Goal: Task Accomplishment & Management: Manage account settings

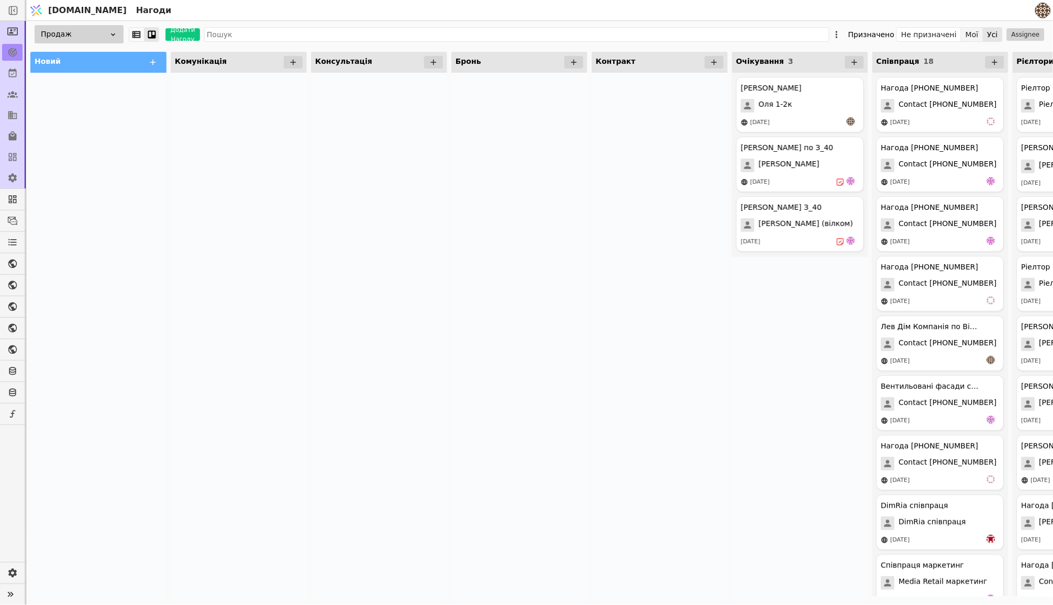
click at [969, 35] on button "Мої" at bounding box center [972, 34] width 22 height 15
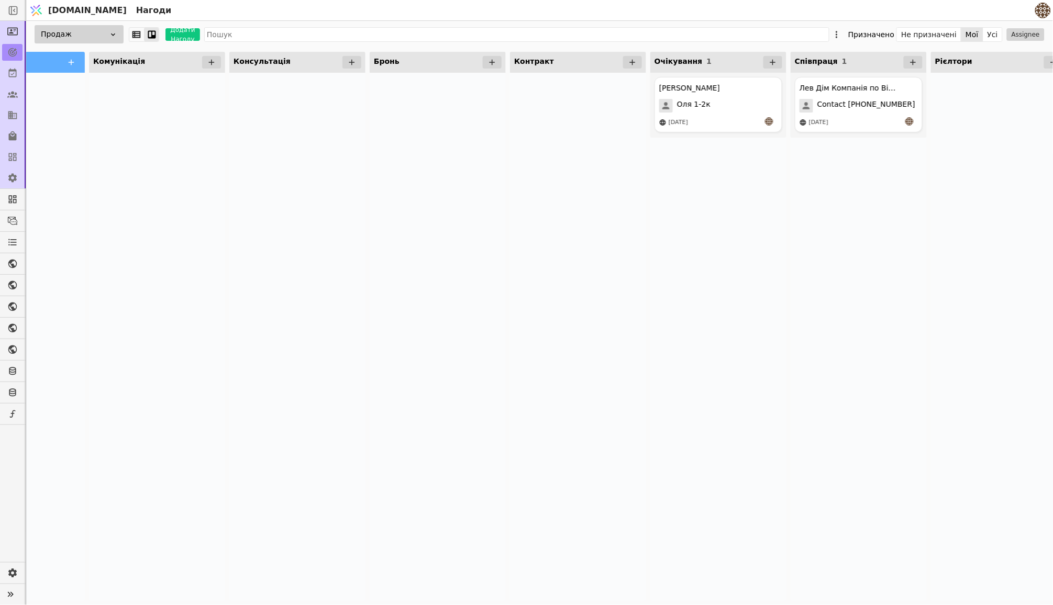
scroll to position [0, 86]
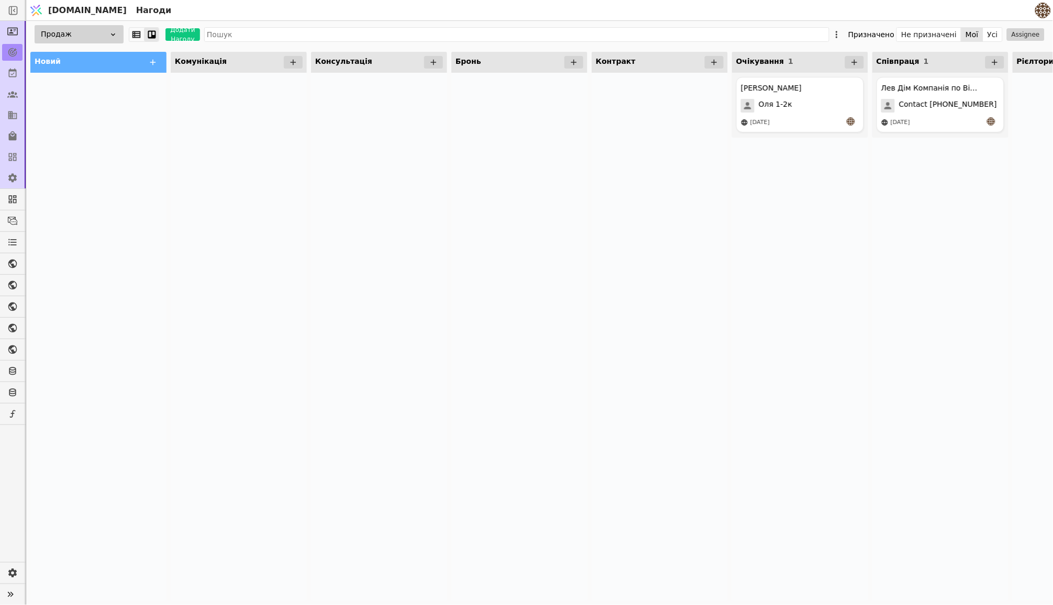
scroll to position [-3, 0]
click at [79, 28] on div "Продаж" at bounding box center [79, 34] width 89 height 18
click at [81, 98] on span "Курдонери продажі" at bounding box center [63, 92] width 77 height 11
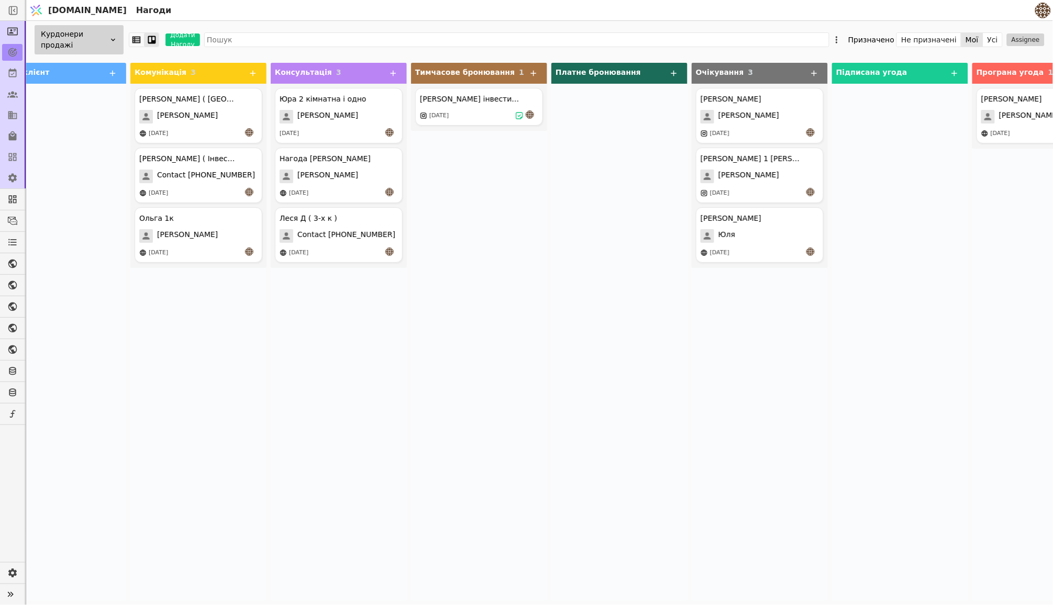
scroll to position [0, 39]
click at [208, 134] on div "25.09.2025" at bounding box center [199, 133] width 118 height 10
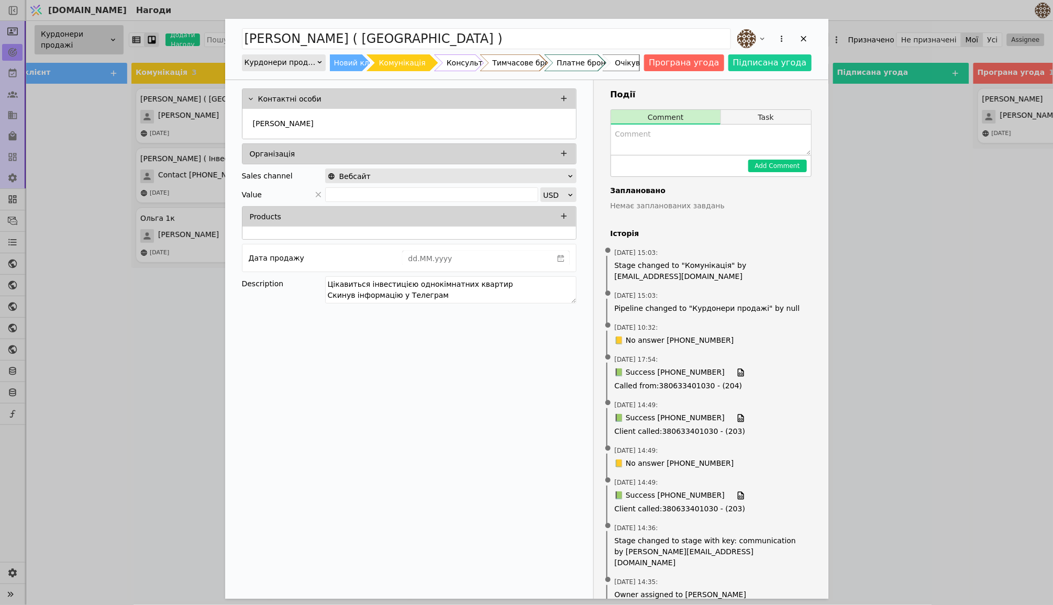
click at [772, 120] on button "Task" at bounding box center [766, 117] width 90 height 15
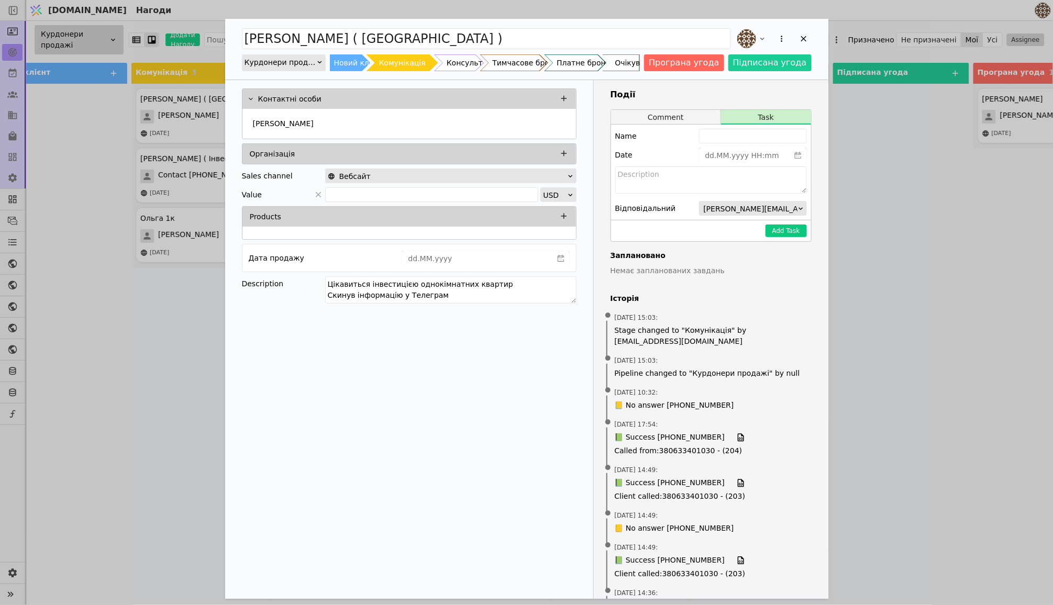
click at [670, 123] on button "Comment" at bounding box center [666, 117] width 110 height 15
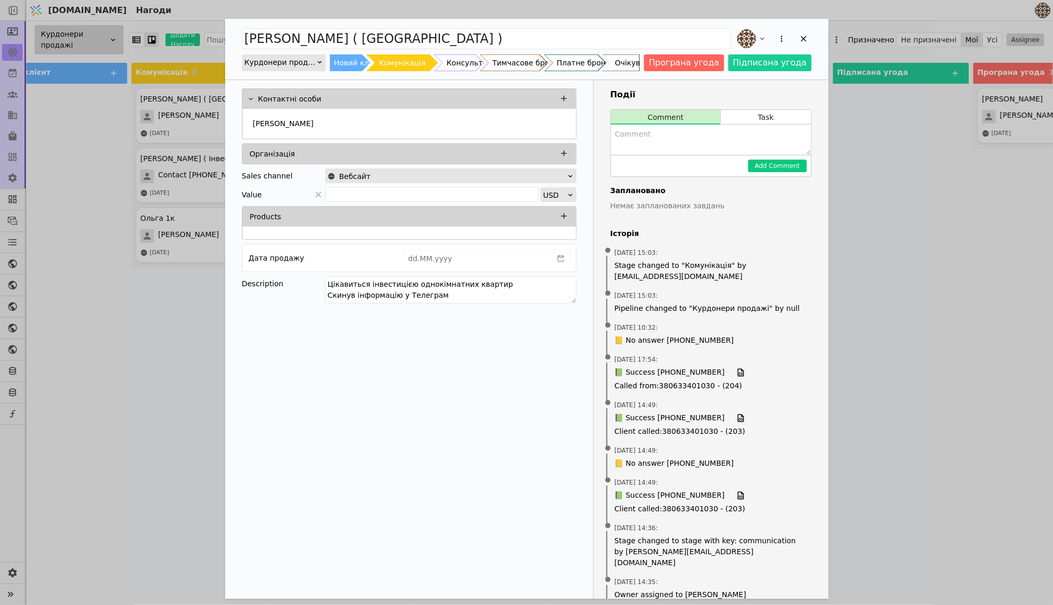
click at [665, 141] on textarea "Add Opportunity" at bounding box center [711, 140] width 200 height 30
type textarea "Y"
type textarea "U"
type textarea "Y"
type textarea "а"
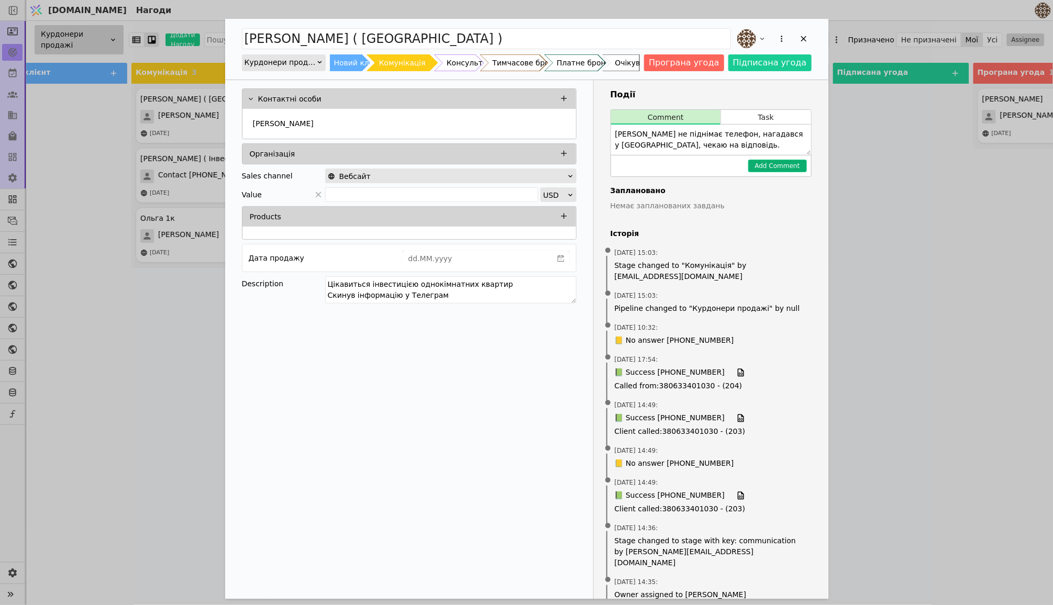
type textarea "Василь не піднімає телефон, нагадався у Телегам, чекаю на відповідь."
click at [767, 164] on button "Add Comment" at bounding box center [777, 166] width 59 height 13
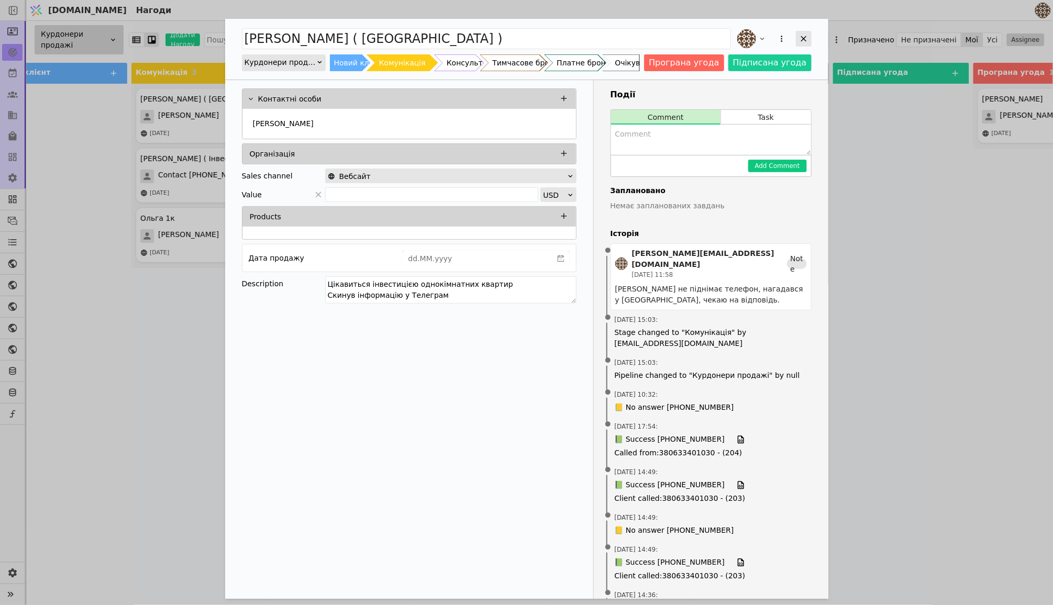
click at [804, 44] on div "Add Opportunity" at bounding box center [804, 39] width 16 height 16
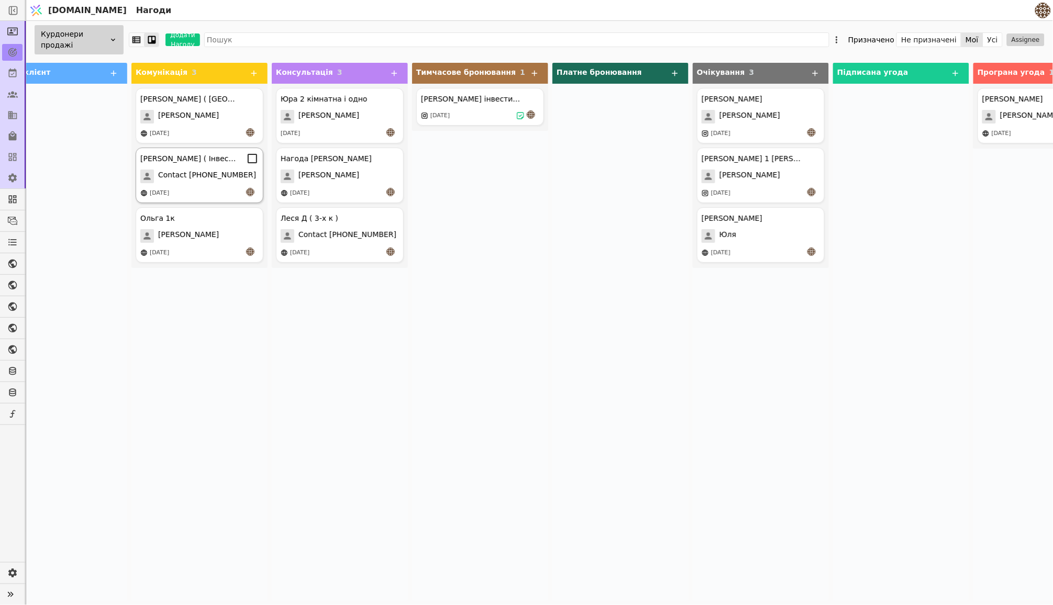
click at [208, 183] on span "Contact +380976773195" at bounding box center [207, 177] width 98 height 14
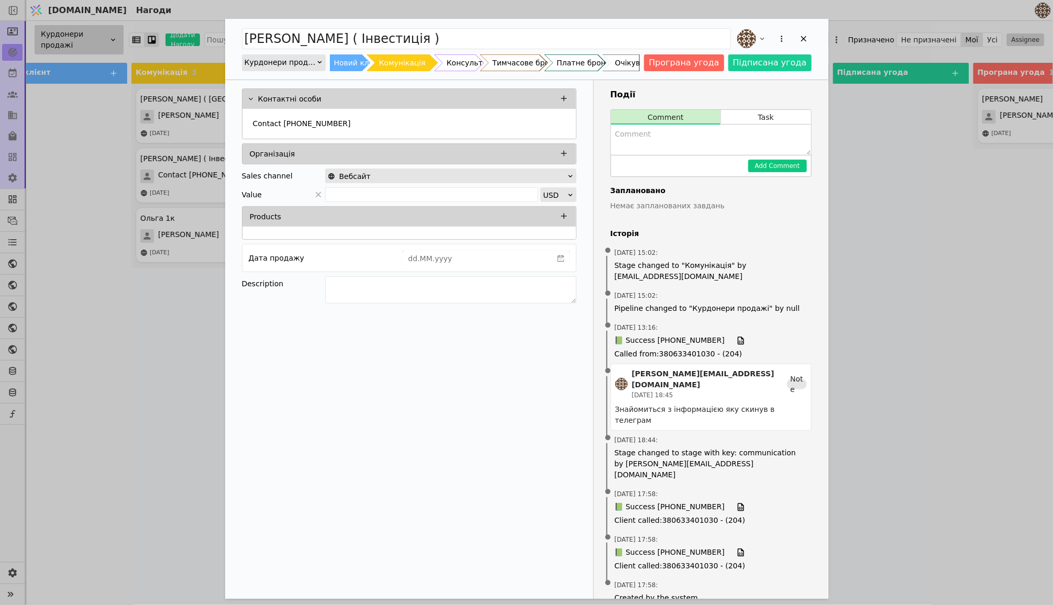
click at [656, 142] on textarea "Add Opportunity" at bounding box center [711, 140] width 200 height 30
type textarea "Обдумують варіанти, просили не турбувати самі звʼяжуться ."
click at [756, 169] on button "Add Comment" at bounding box center [777, 166] width 59 height 13
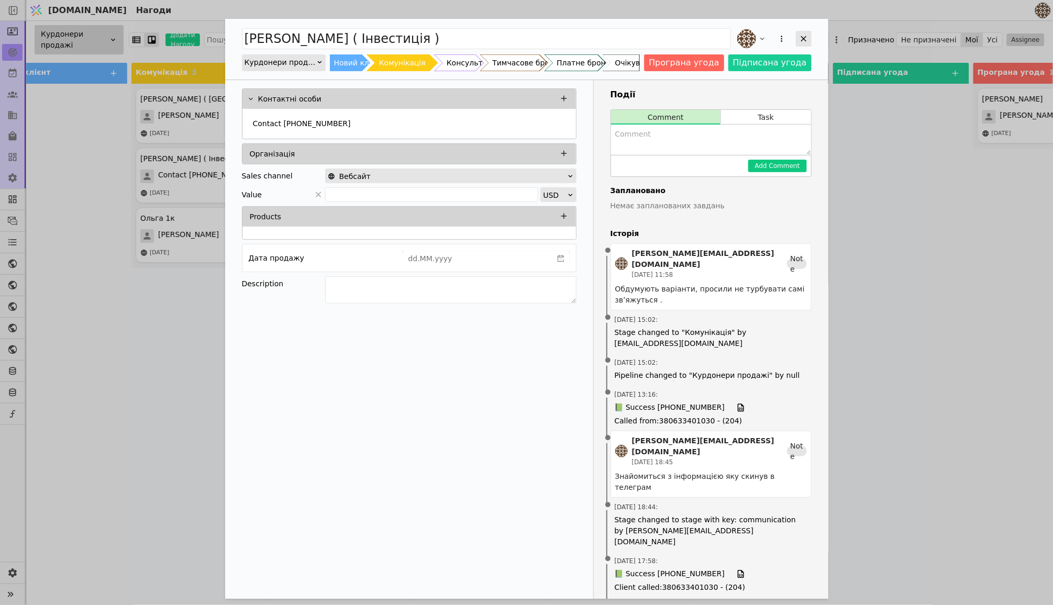
click at [807, 37] on icon "Add Opportunity" at bounding box center [803, 38] width 9 height 9
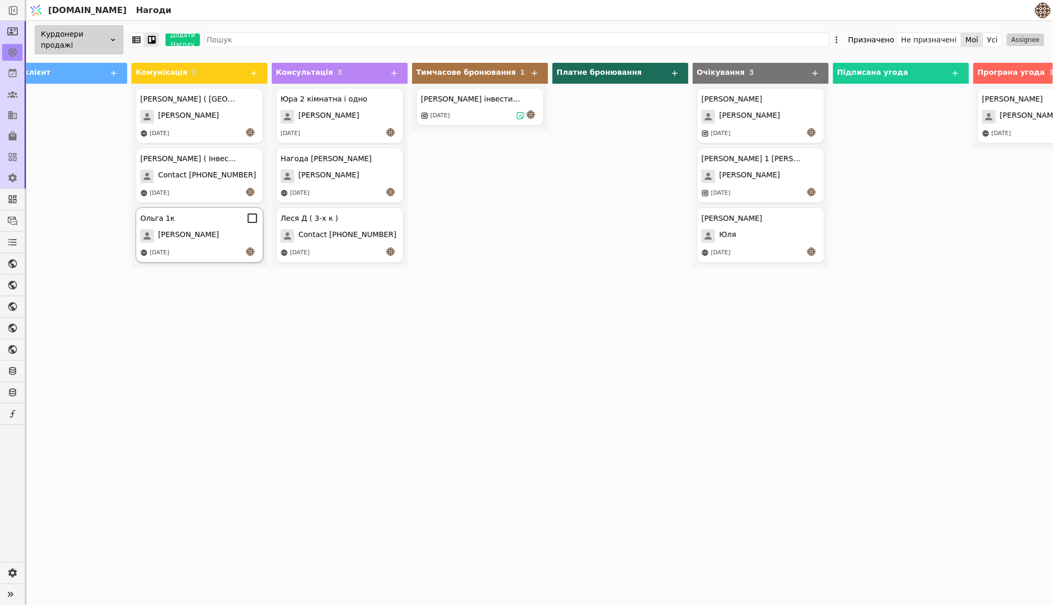
click at [220, 239] on div "Ольга" at bounding box center [199, 236] width 118 height 14
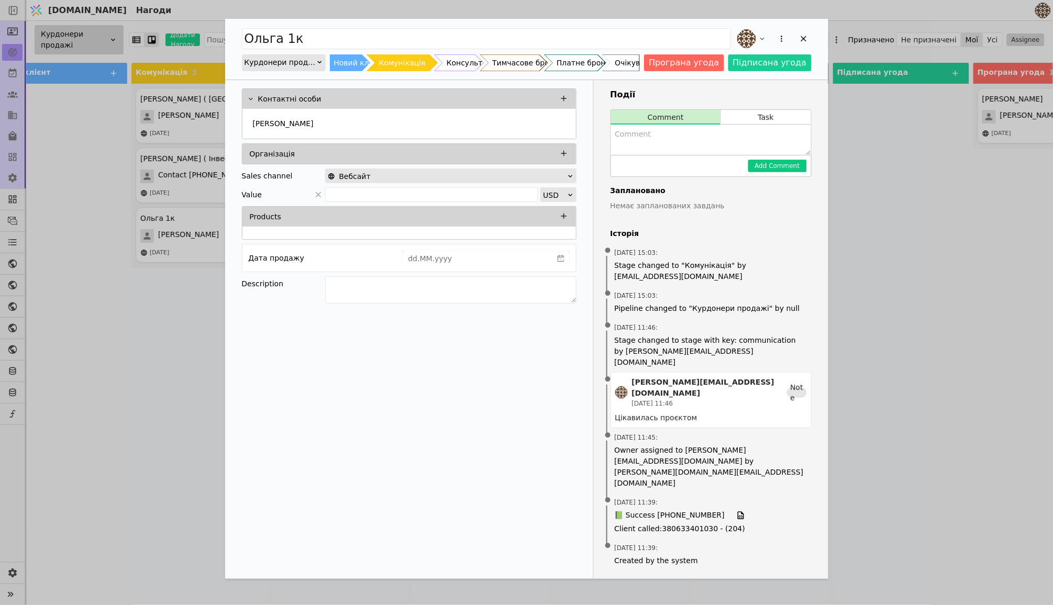
click at [686, 145] on textarea "Add Opportunity" at bounding box center [711, 140] width 200 height 30
type textarea "Оля морозить, підозра на те що вона ріелтор"
click at [774, 170] on button "Add Comment" at bounding box center [777, 166] width 59 height 13
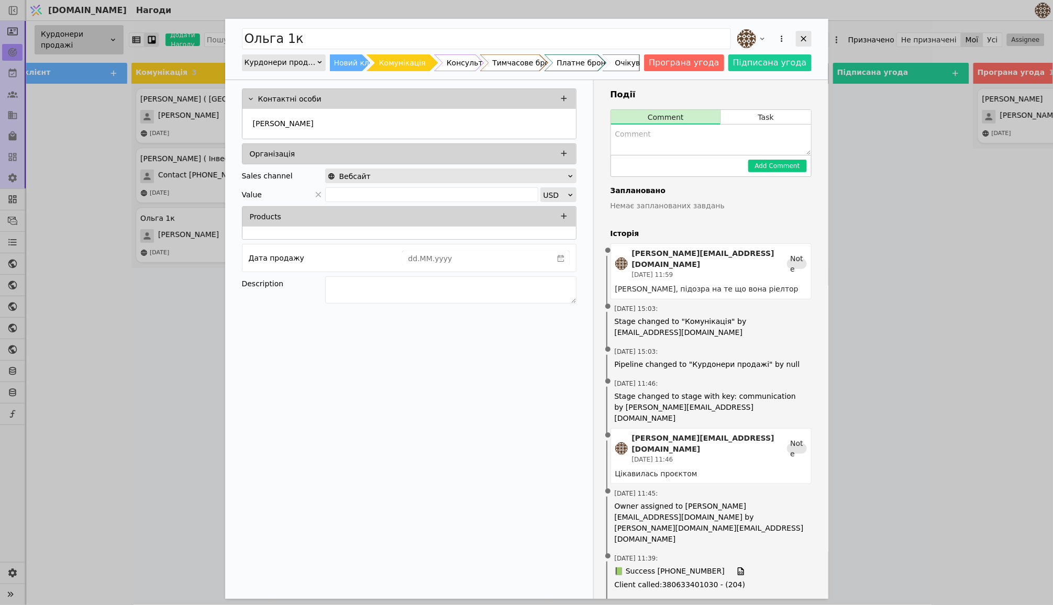
click at [802, 43] on icon "Add Opportunity" at bounding box center [803, 38] width 9 height 9
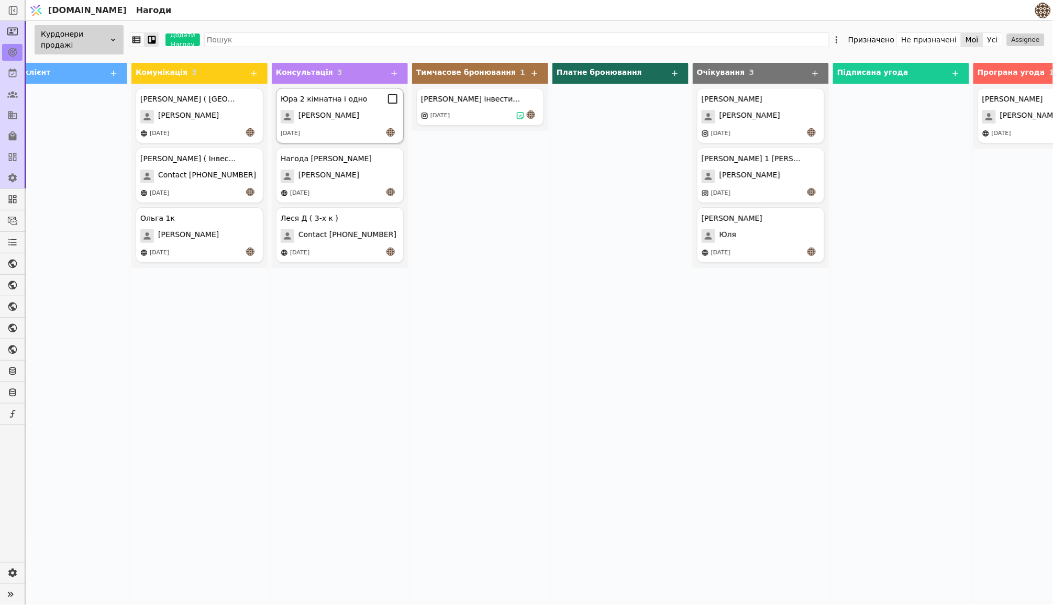
click at [368, 127] on div "Юра 2 кімнатна і одно Юрій 24.09.2025" at bounding box center [340, 115] width 128 height 55
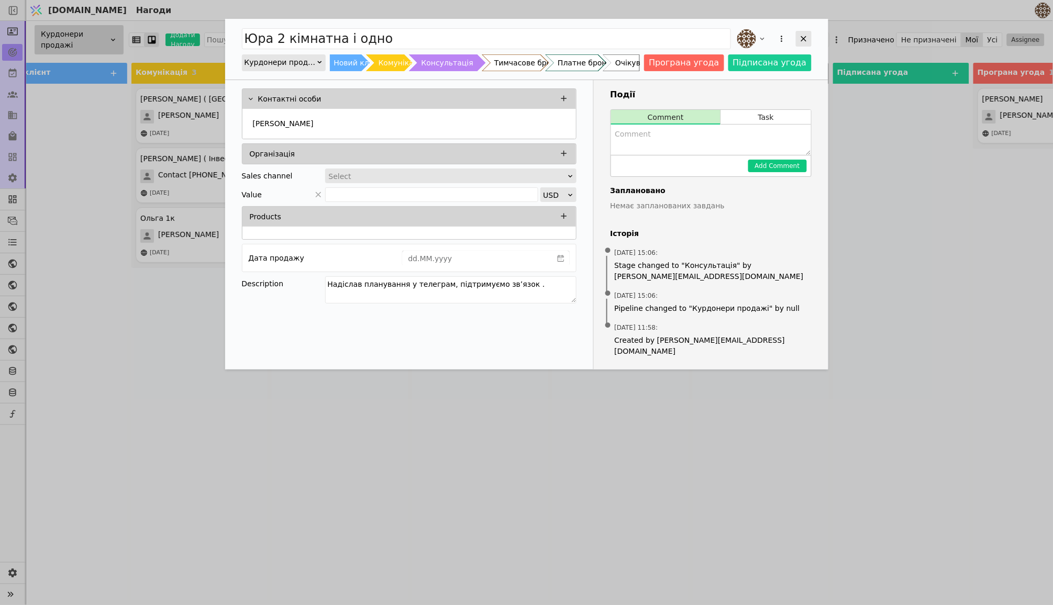
click at [807, 40] on icon "Add Opportunity" at bounding box center [803, 38] width 9 height 9
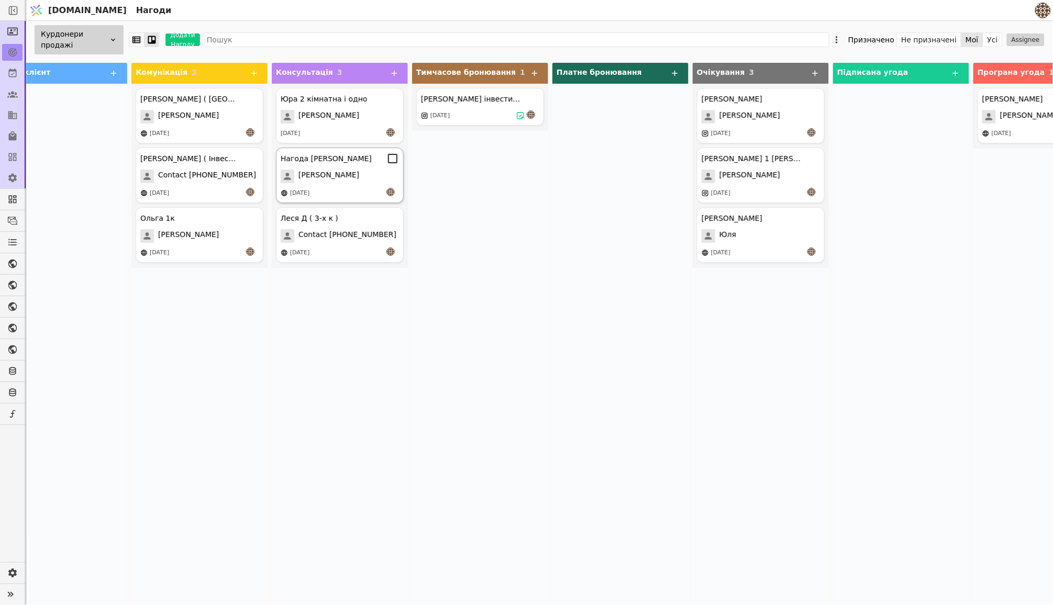
click at [344, 169] on div "Нагода Надія Надія 28.08.2025" at bounding box center [340, 175] width 128 height 55
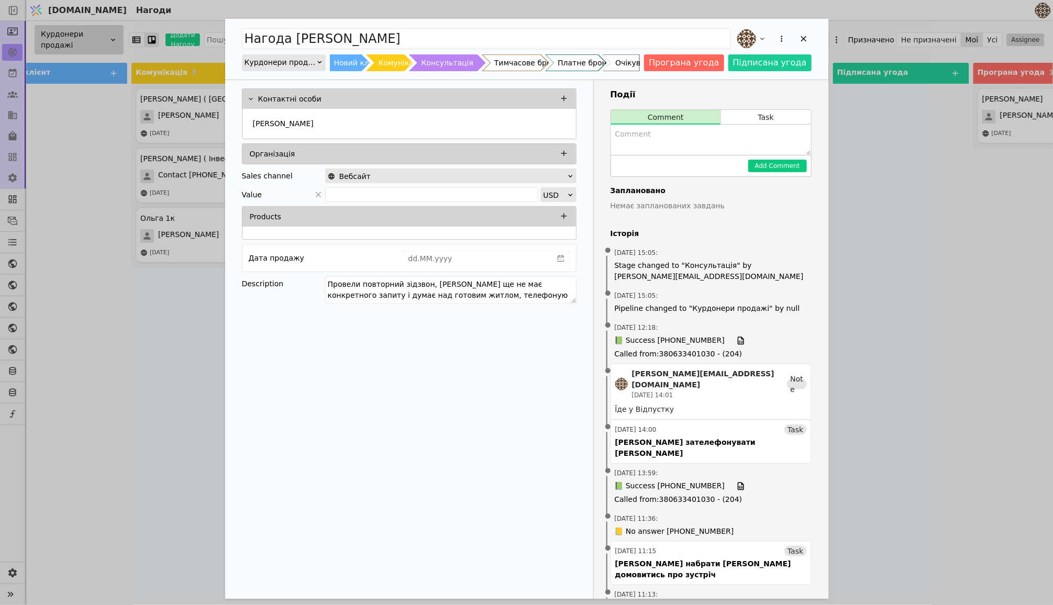
click at [649, 151] on textarea "Add Opportunity" at bounding box center [711, 140] width 200 height 30
type textarea "Не піднімає трубки, нагадався у телеграм"
click at [779, 165] on button "Add Comment" at bounding box center [777, 166] width 59 height 13
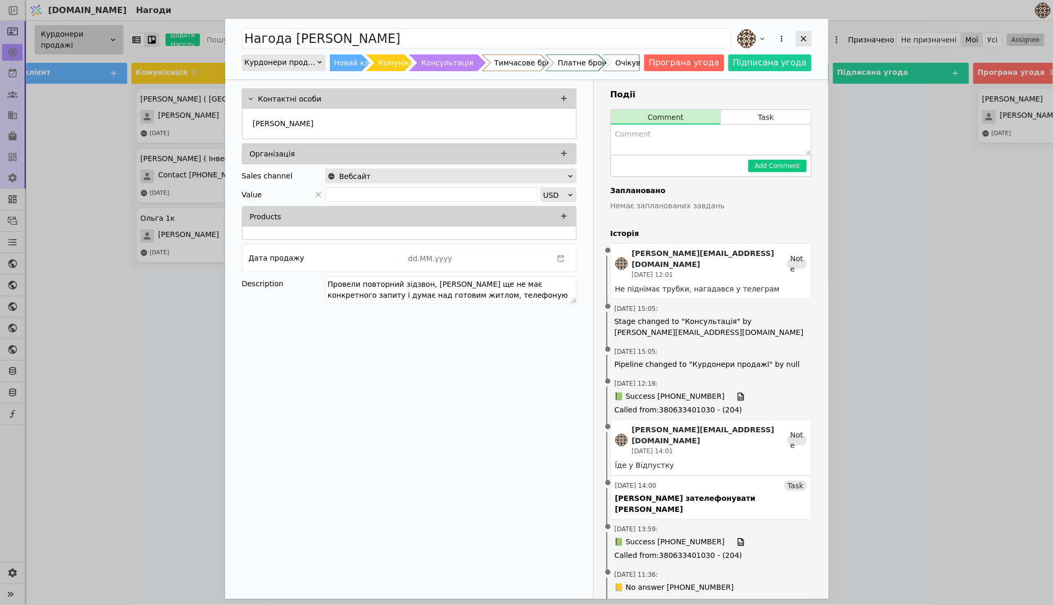
click at [802, 41] on icon "Add Opportunity" at bounding box center [803, 38] width 9 height 9
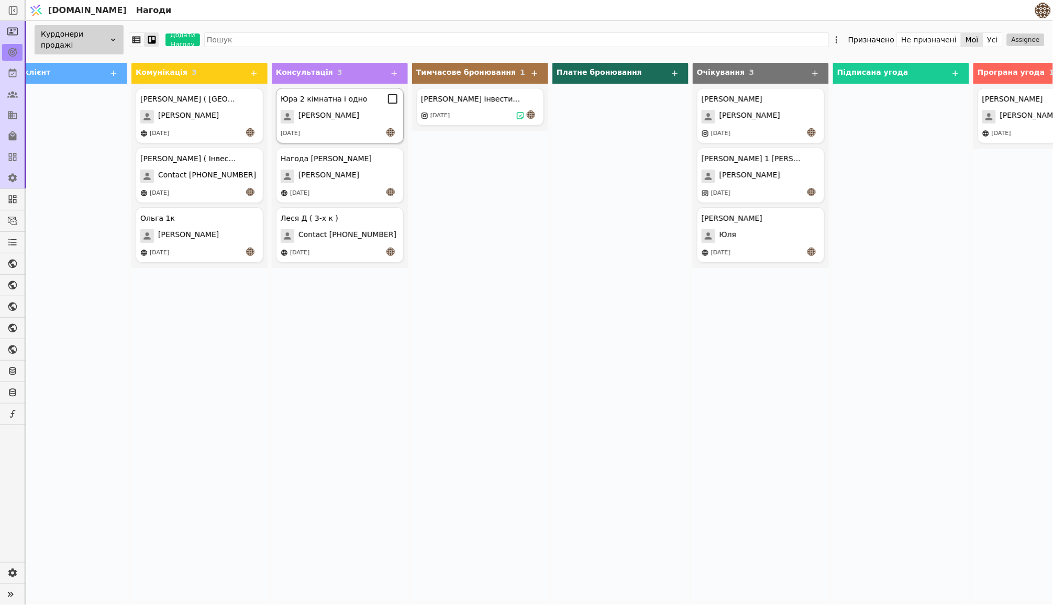
click at [348, 134] on div "24.09.2025" at bounding box center [340, 133] width 118 height 10
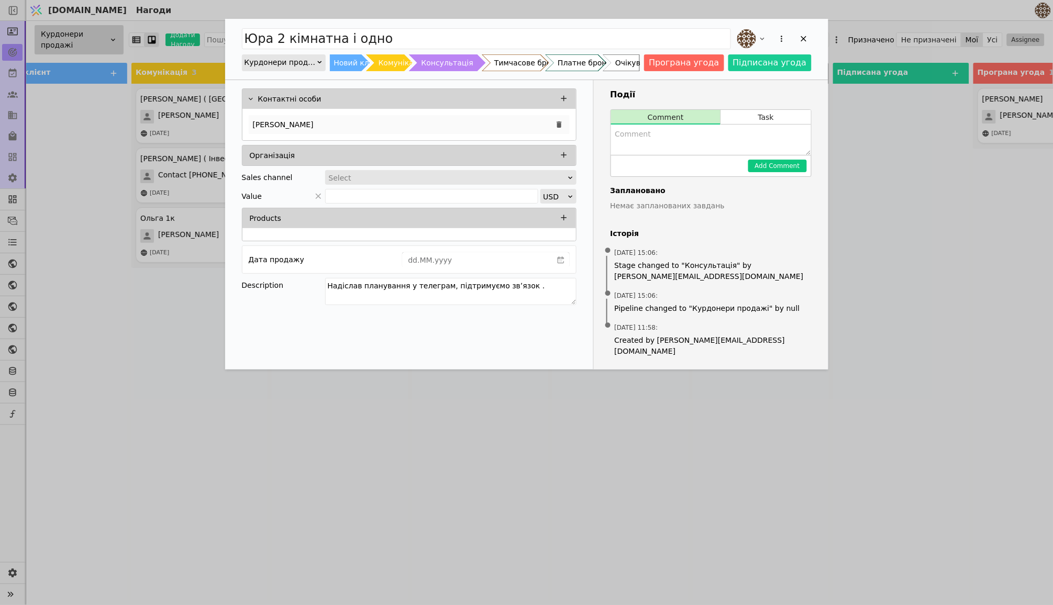
click at [339, 125] on div "Юрій" at bounding box center [409, 124] width 321 height 19
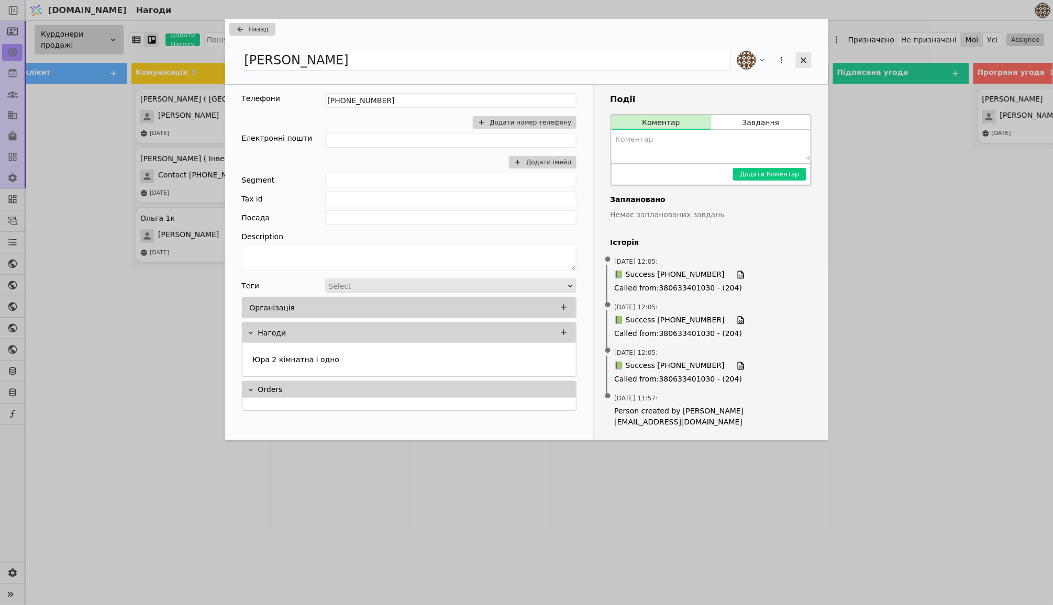
click at [805, 61] on icon "Add Opportunity" at bounding box center [803, 59] width 9 height 9
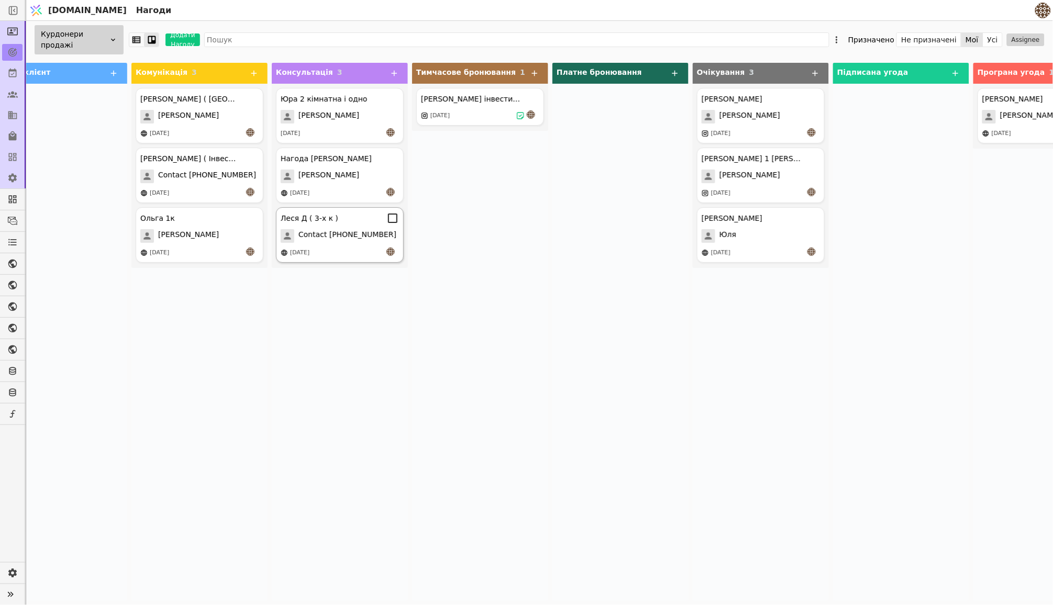
click at [346, 231] on span "Contact +380987240337" at bounding box center [347, 236] width 98 height 14
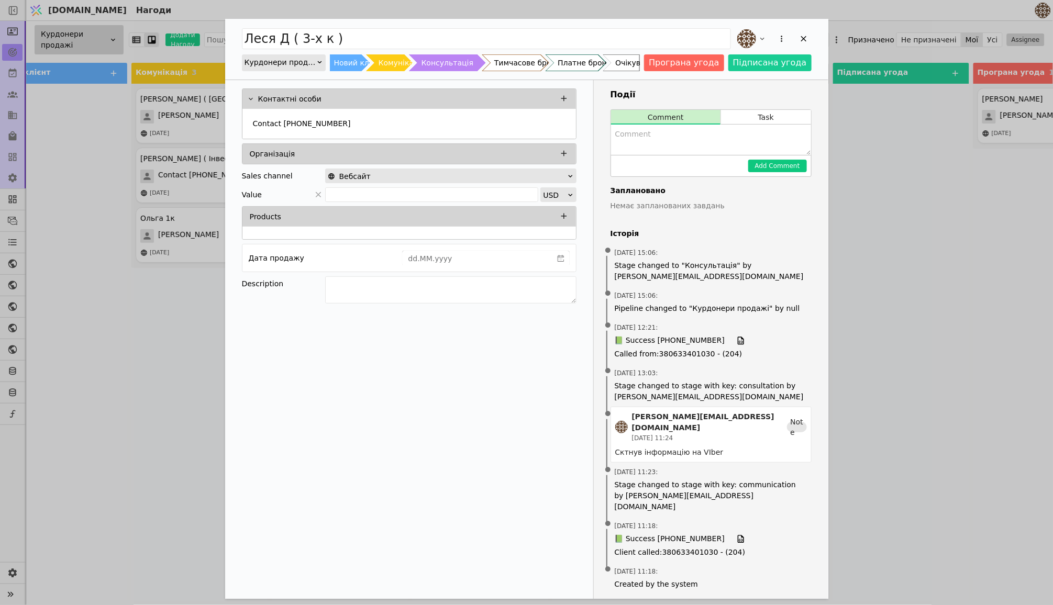
click at [699, 134] on textarea "Add Opportunity" at bounding box center [711, 140] width 200 height 30
type textarea "P"
type textarea "Прообую запросити на зустріч, надіслав інформаціюю у вайбер і якщо не відповіст…"
click at [786, 166] on button "Add Comment" at bounding box center [777, 166] width 59 height 13
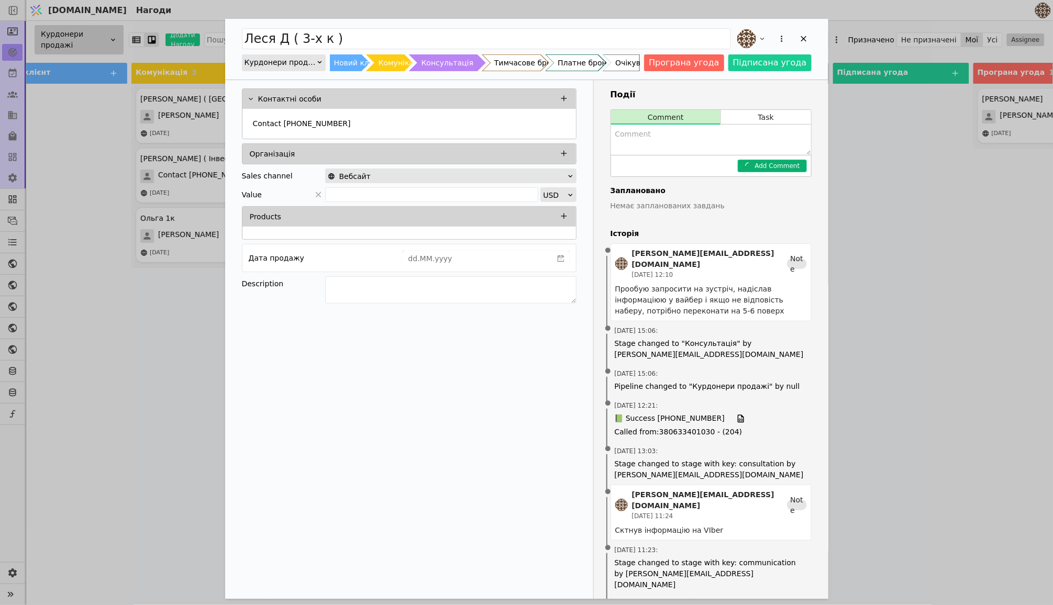
scroll to position [0, 0]
click at [802, 39] on icon "Add Opportunity" at bounding box center [804, 39] width 6 height 6
